Goal: Information Seeking & Learning: Learn about a topic

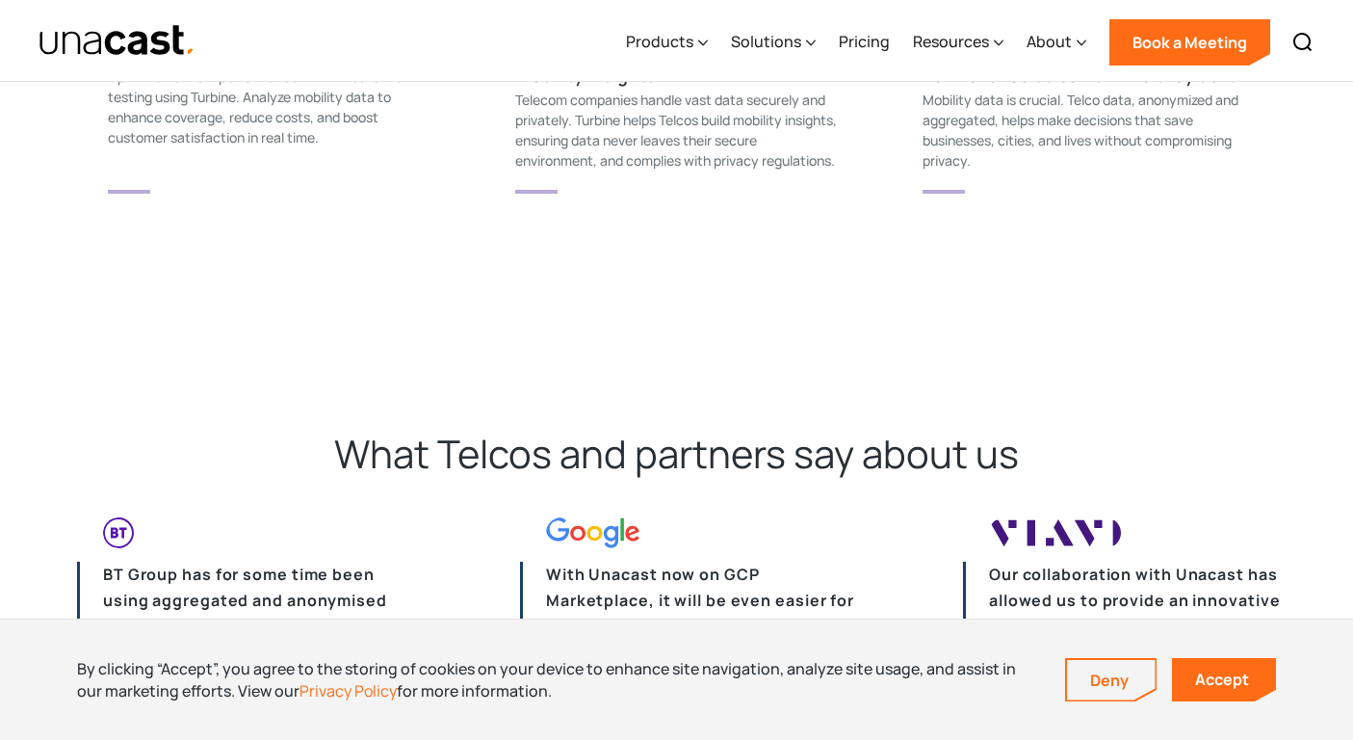
scroll to position [4294, 0]
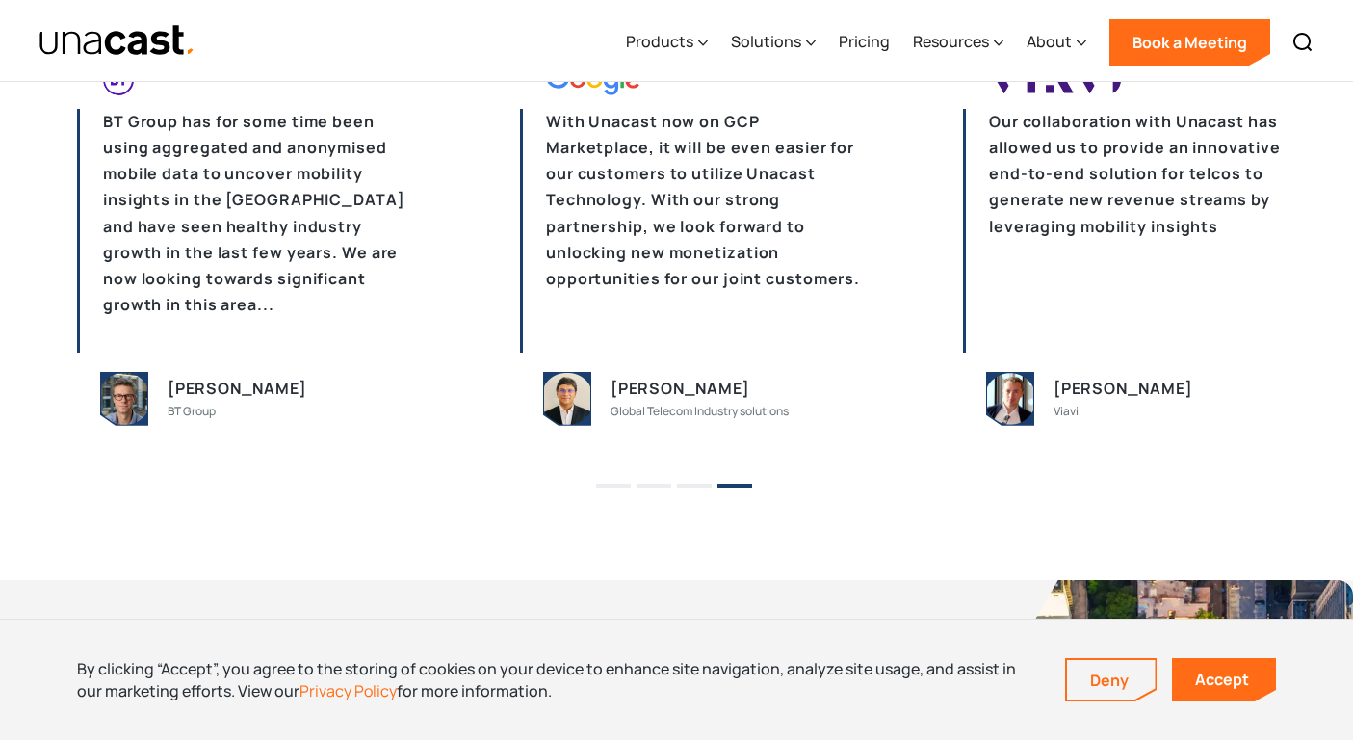
click at [297, 163] on p "BT Group has for some time been using aggregated and anonymised mobile data to …" at bounding box center [250, 231] width 347 height 244
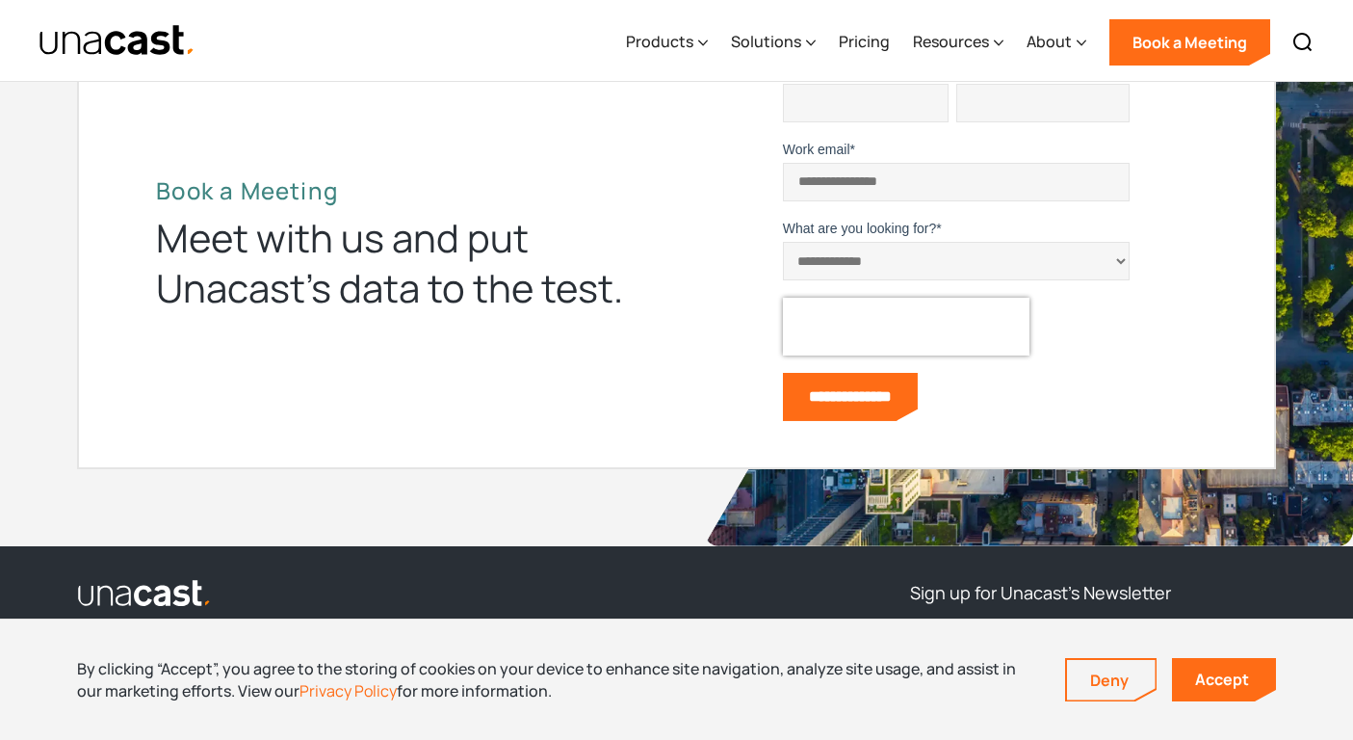
scroll to position [5233, 0]
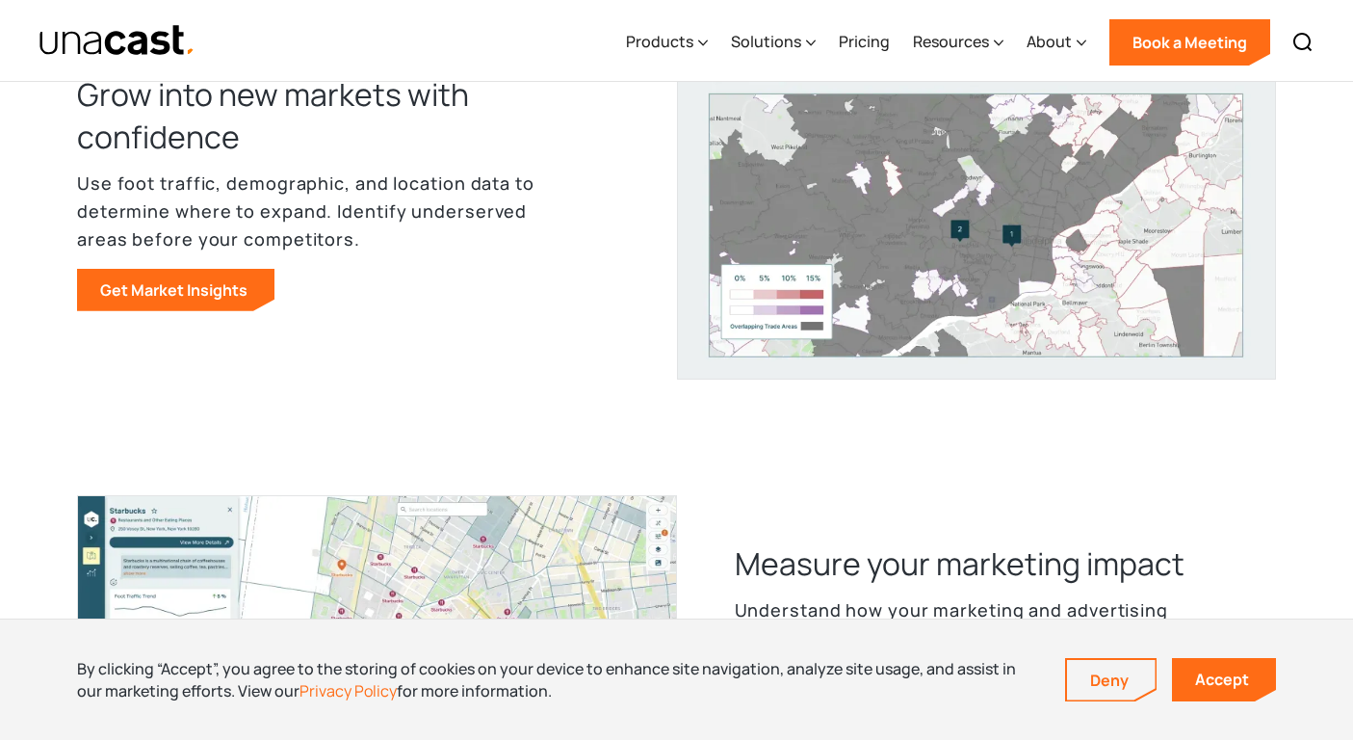
scroll to position [976, 0]
click at [1250, 675] on link "Accept" at bounding box center [1224, 679] width 104 height 43
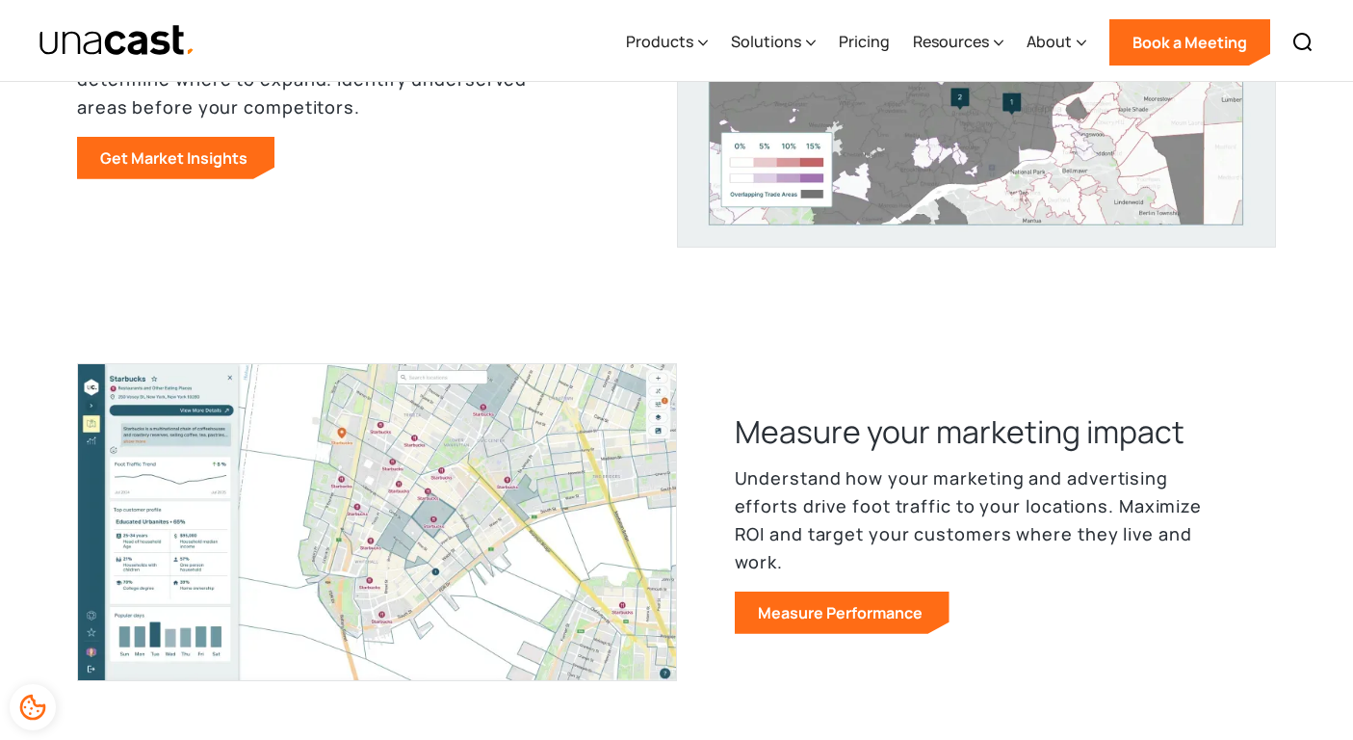
scroll to position [1134, 0]
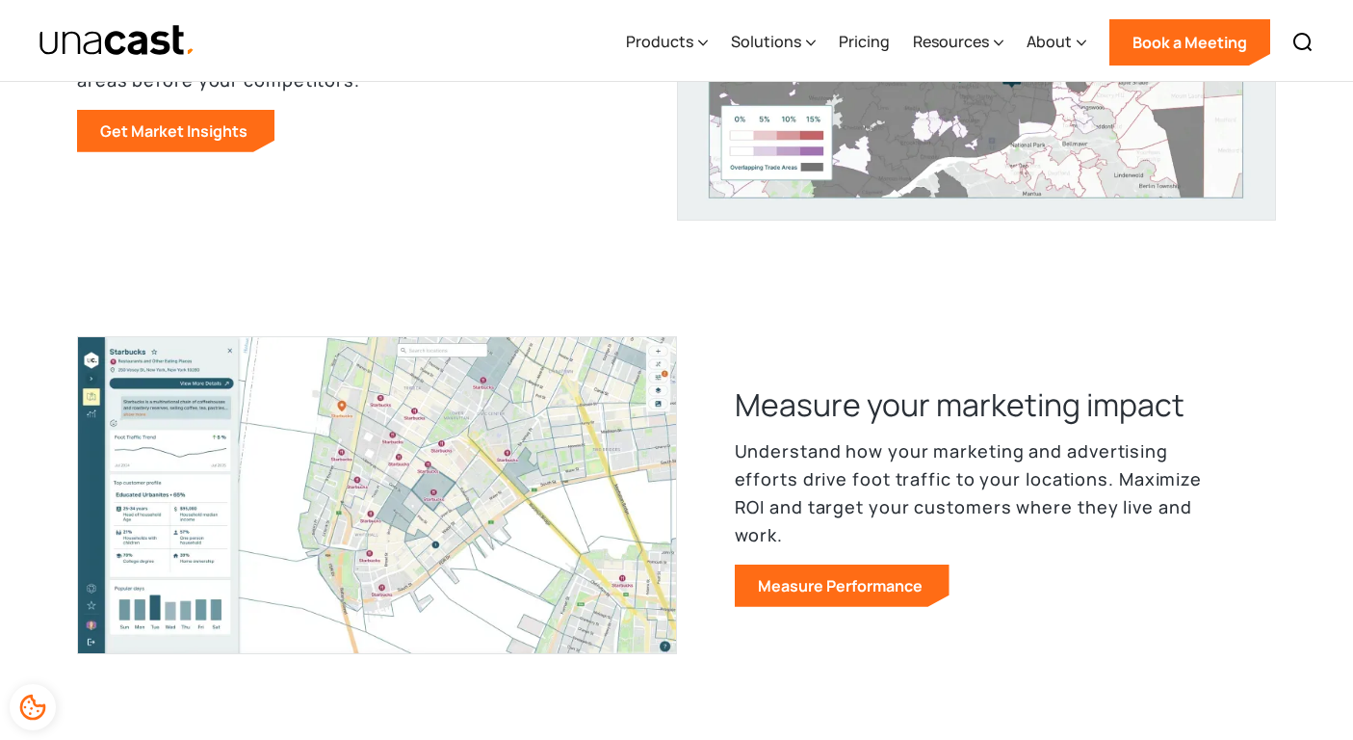
click at [518, 569] on img at bounding box center [377, 494] width 600 height 317
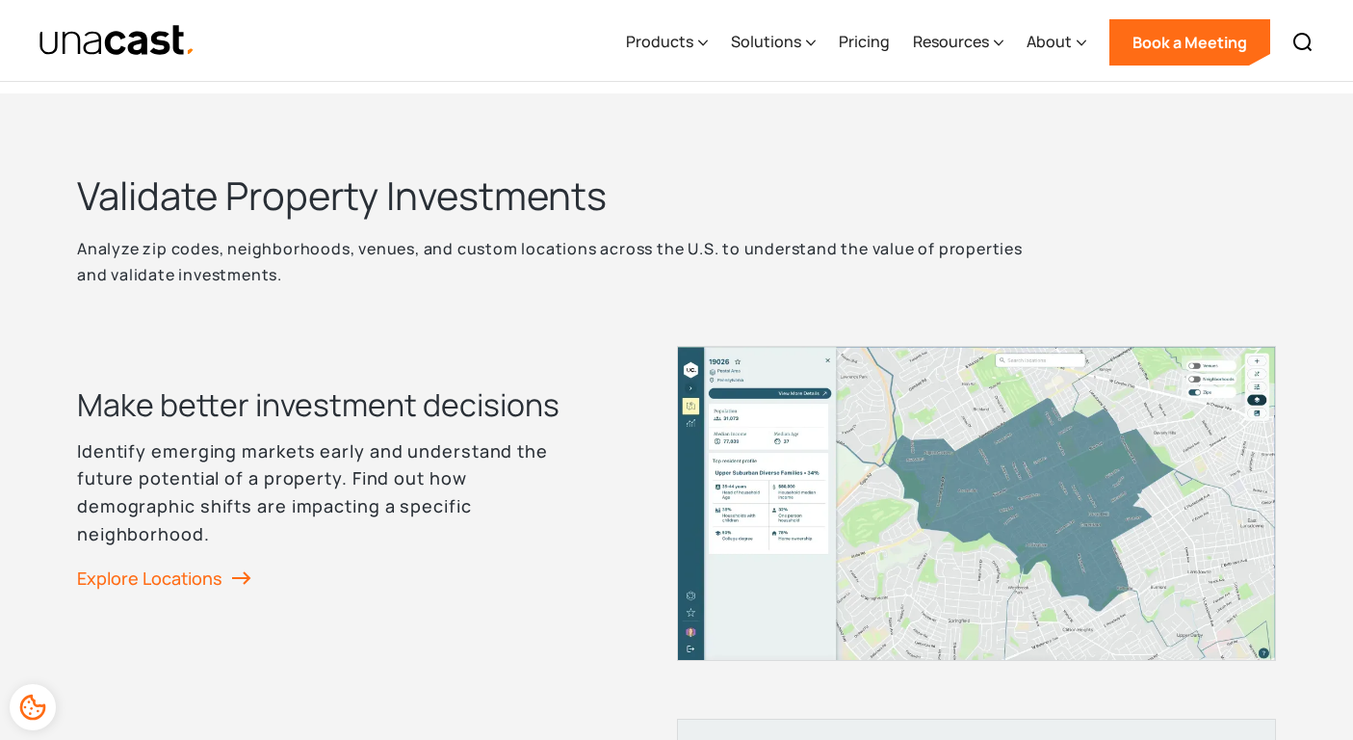
scroll to position [2342, 0]
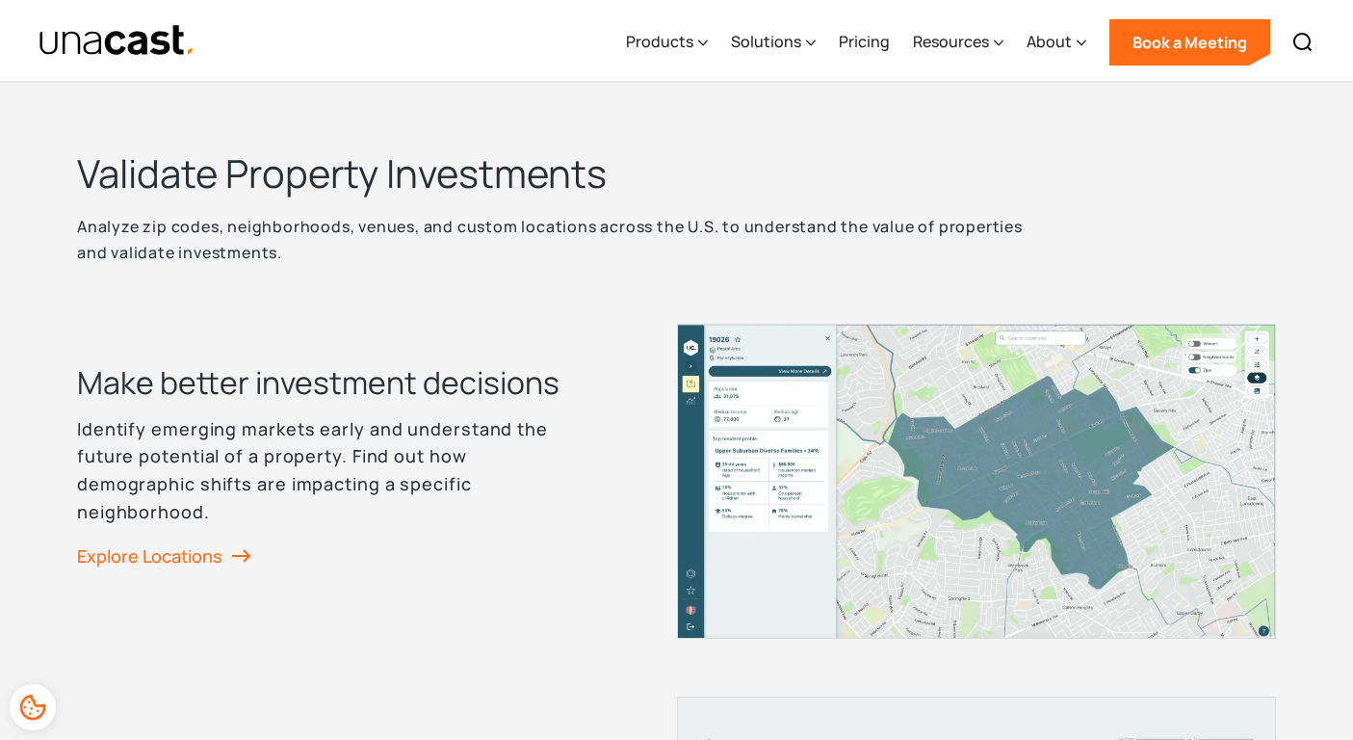
click at [777, 360] on img at bounding box center [977, 481] width 600 height 315
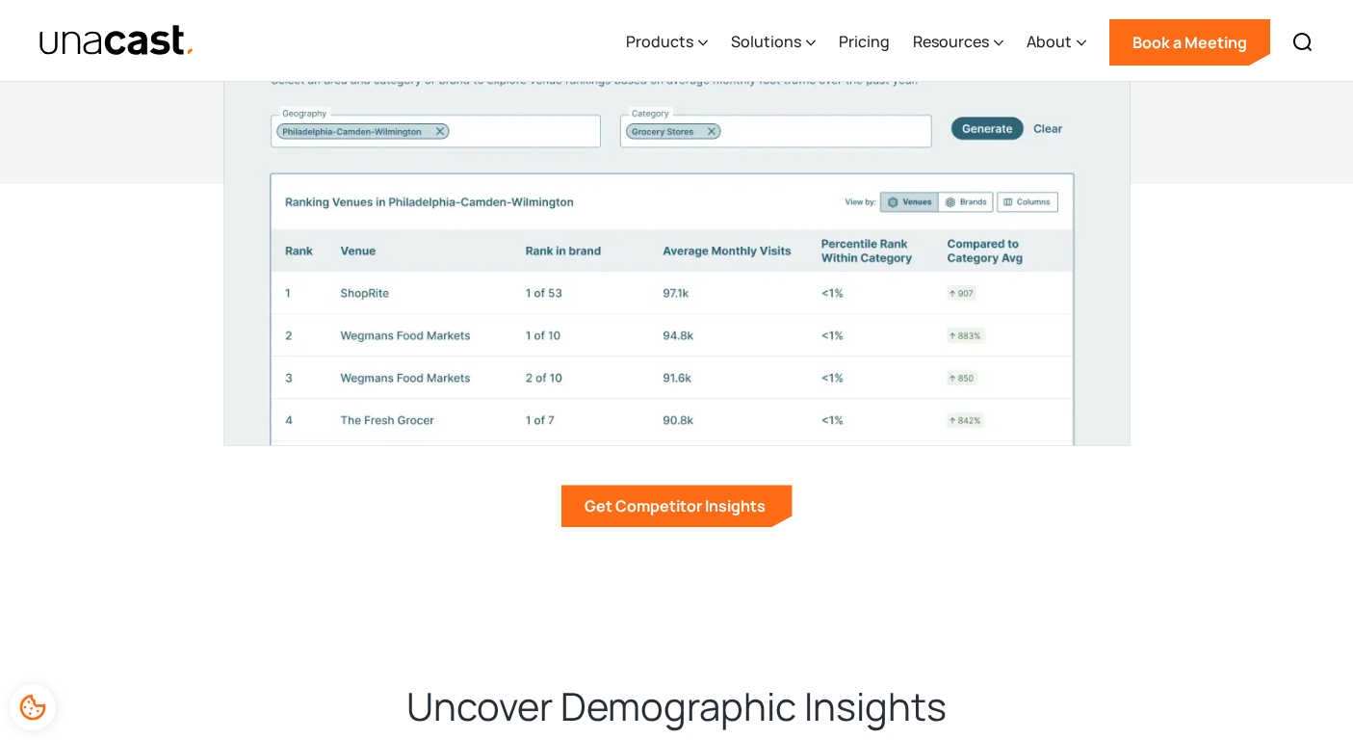
scroll to position [3666, 0]
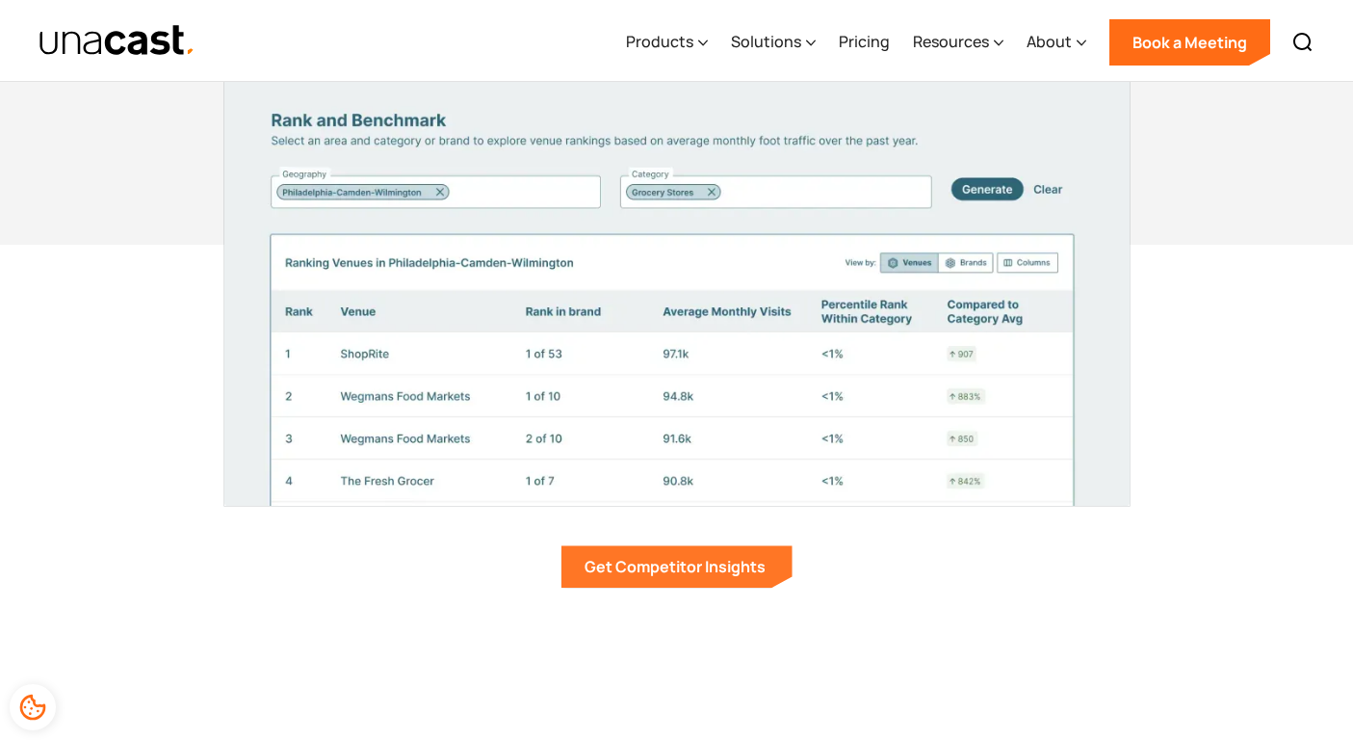
click at [717, 568] on link "Get Competitor Insights" at bounding box center [676, 566] width 231 height 42
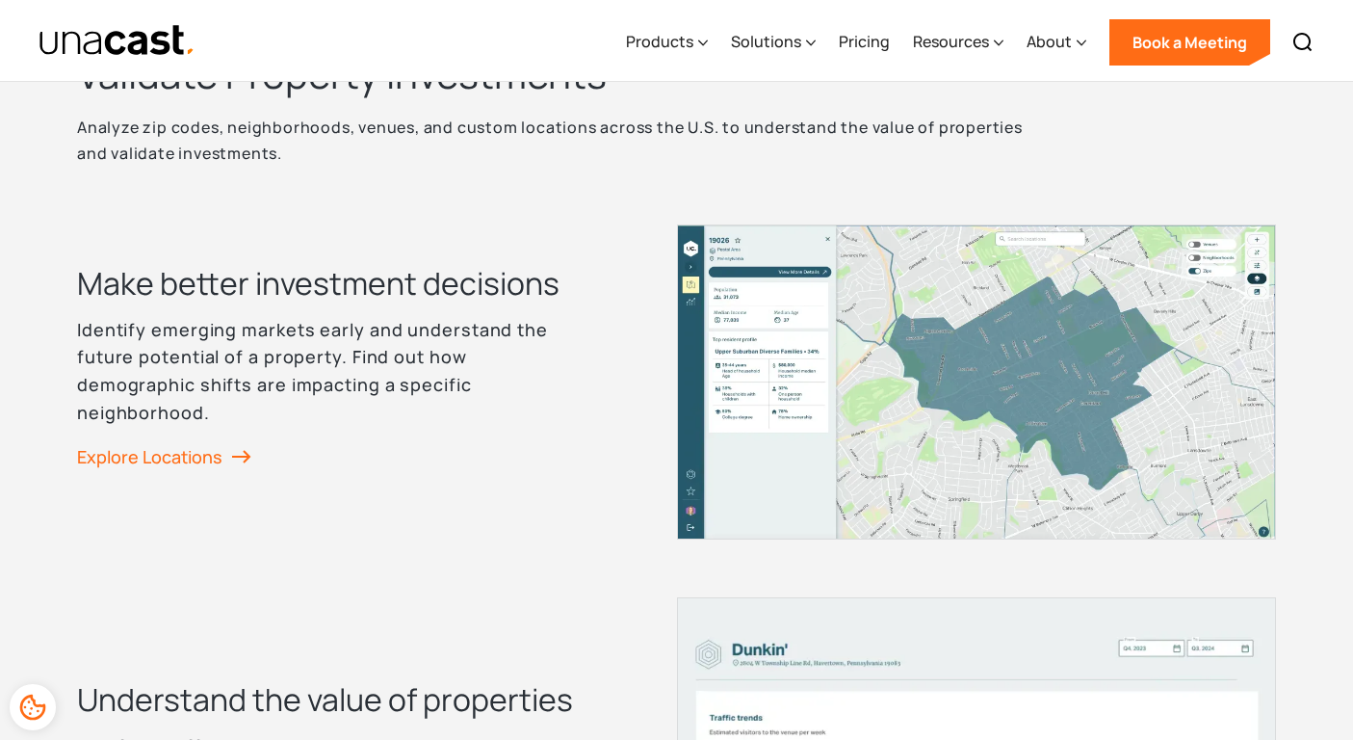
scroll to position [2442, 0]
click at [992, 387] on img at bounding box center [977, 380] width 600 height 315
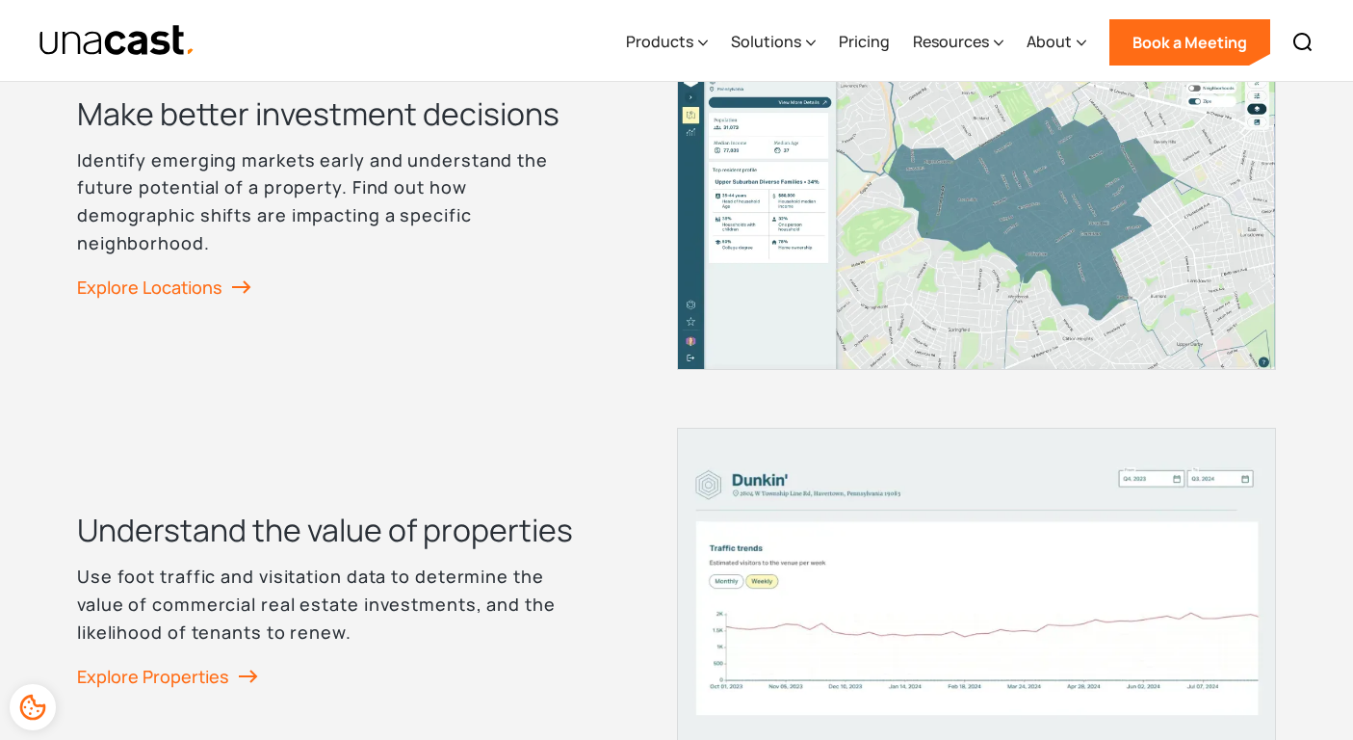
scroll to position [2561, 0]
